Goal: Obtain resource: Obtain resource

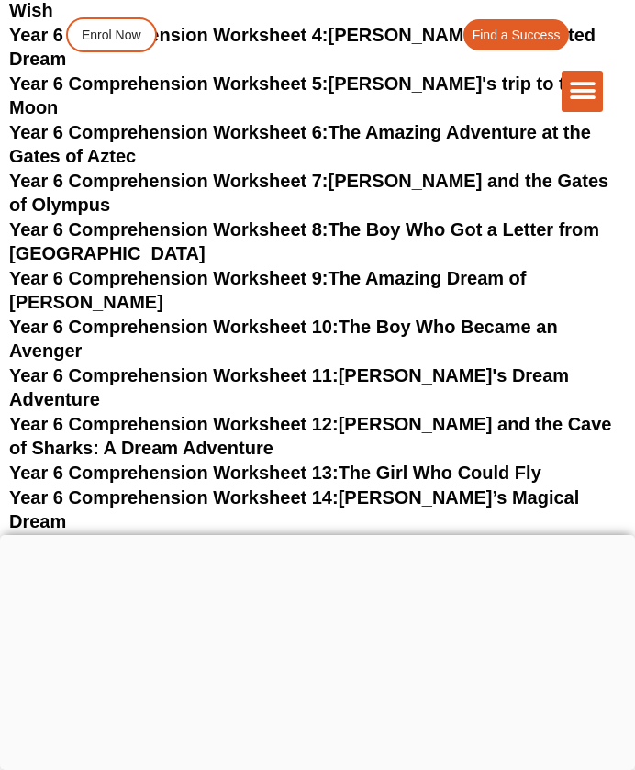
scroll to position [9934, 0]
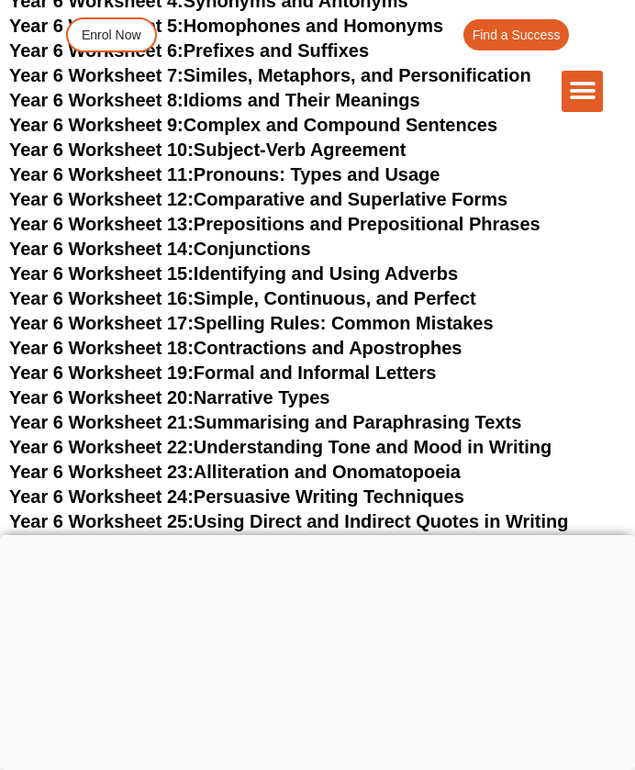
click at [428, 313] on link "Year 6 Worksheet 17: Spelling Rules: Common Mistakes" at bounding box center [251, 323] width 485 height 20
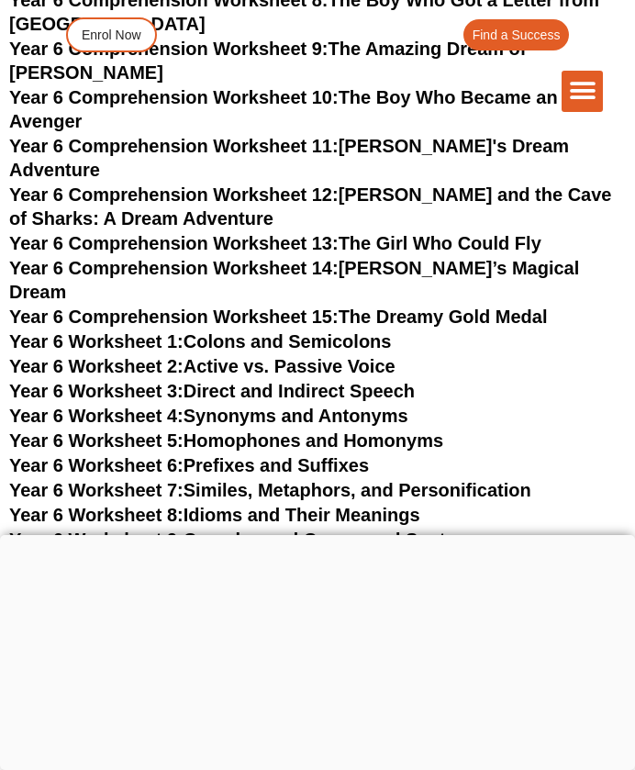
scroll to position [9934, 0]
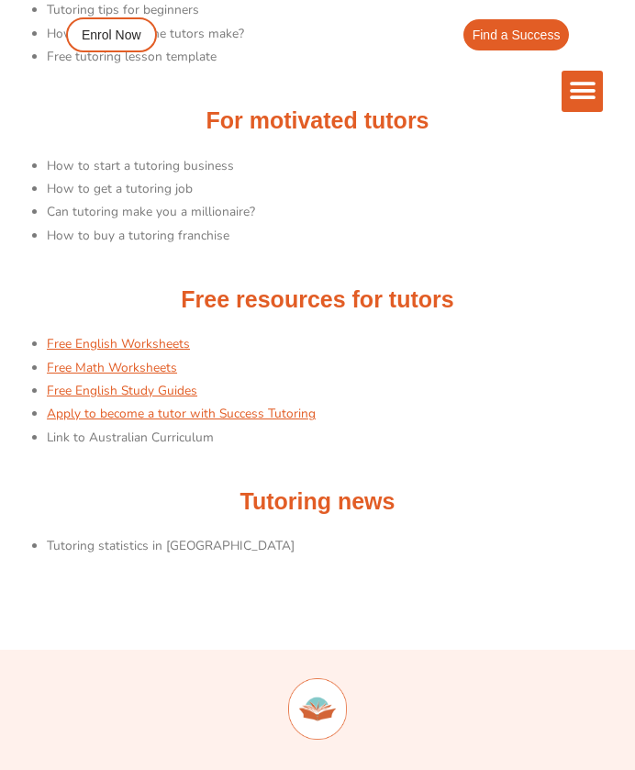
scroll to position [370, 0]
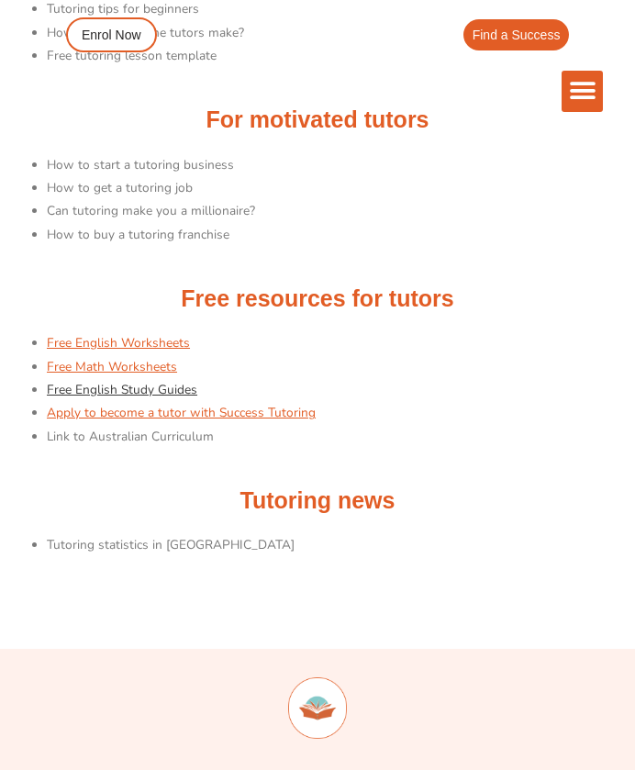
click at [149, 385] on link "Free English Study Guides" at bounding box center [122, 389] width 151 height 17
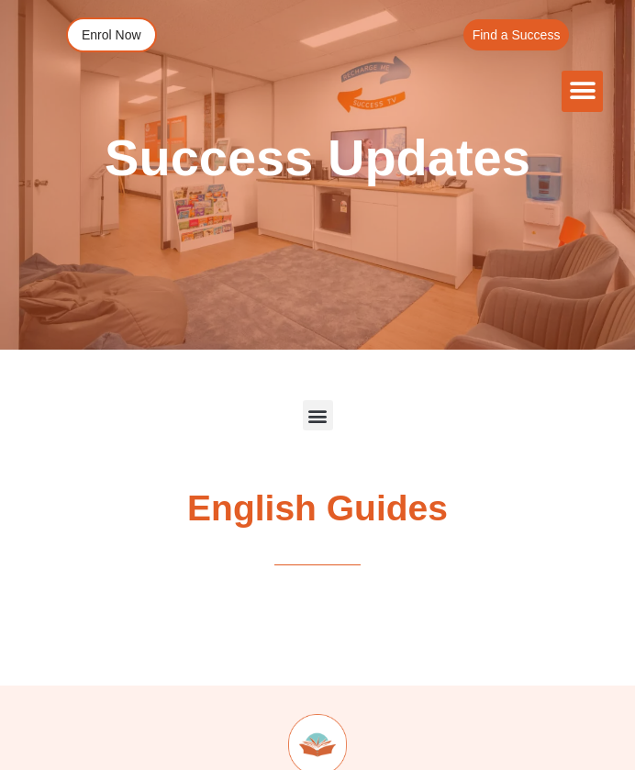
click at [314, 427] on div "Menu Toggle" at bounding box center [318, 415] width 30 height 30
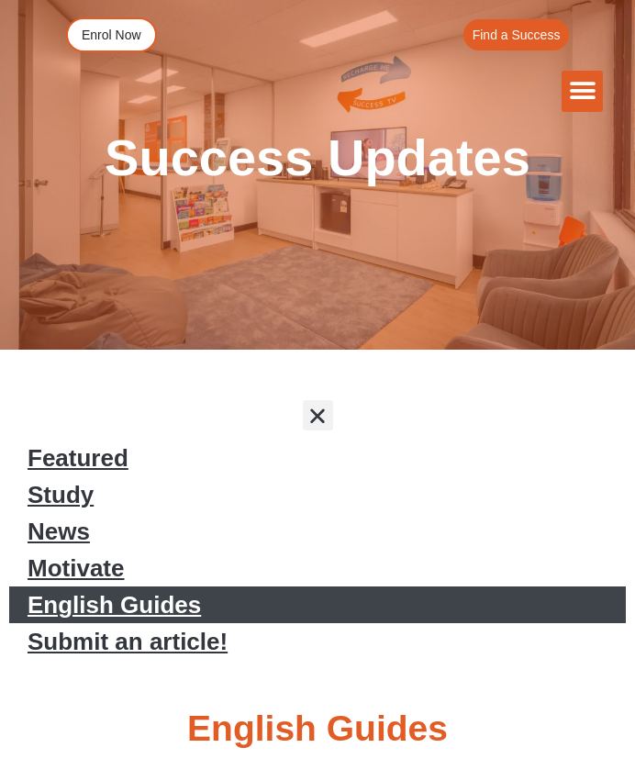
click at [314, 427] on div "Menu Toggle" at bounding box center [318, 415] width 30 height 30
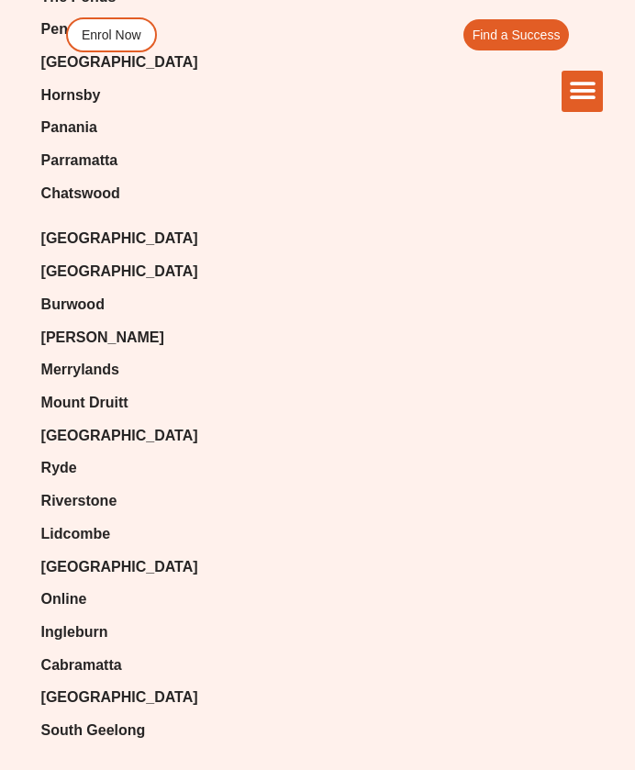
scroll to position [4497, 0]
